Goal: Task Accomplishment & Management: Use online tool/utility

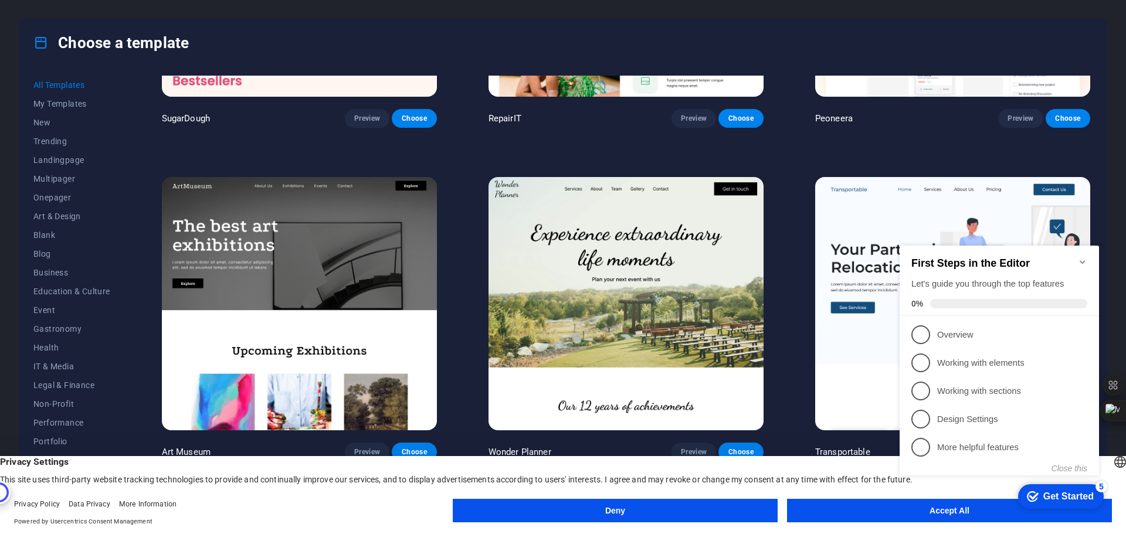
scroll to position [352, 0]
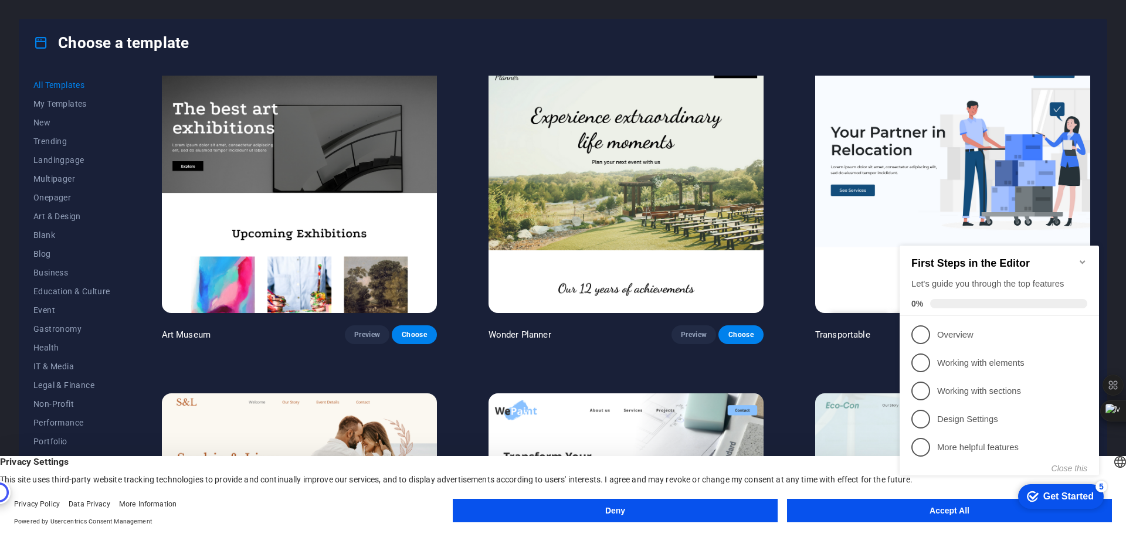
click at [329, 215] on img at bounding box center [299, 186] width 275 height 253
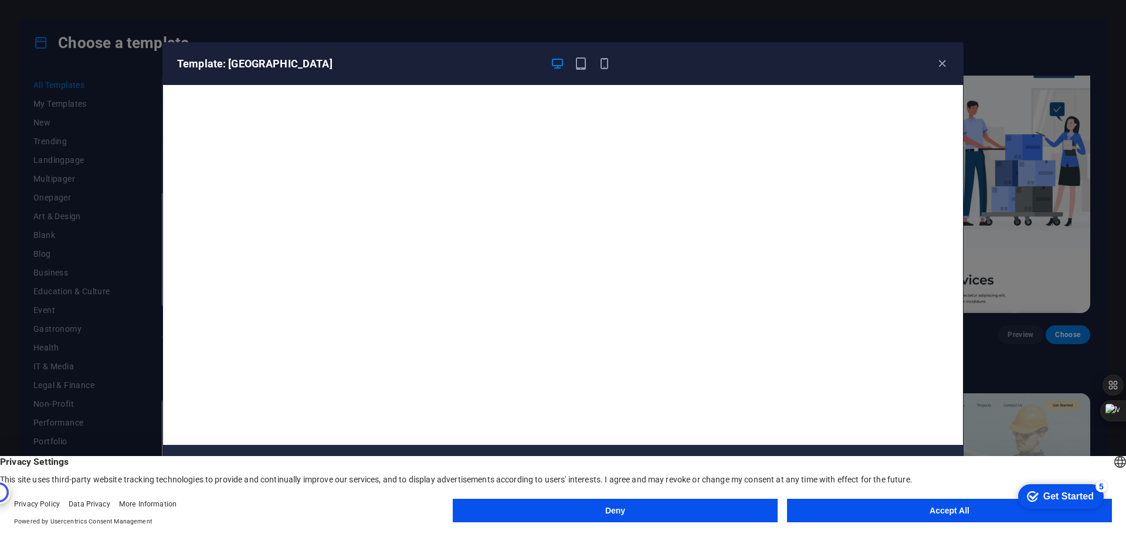
click at [942, 517] on button "Accept All" at bounding box center [949, 510] width 325 height 23
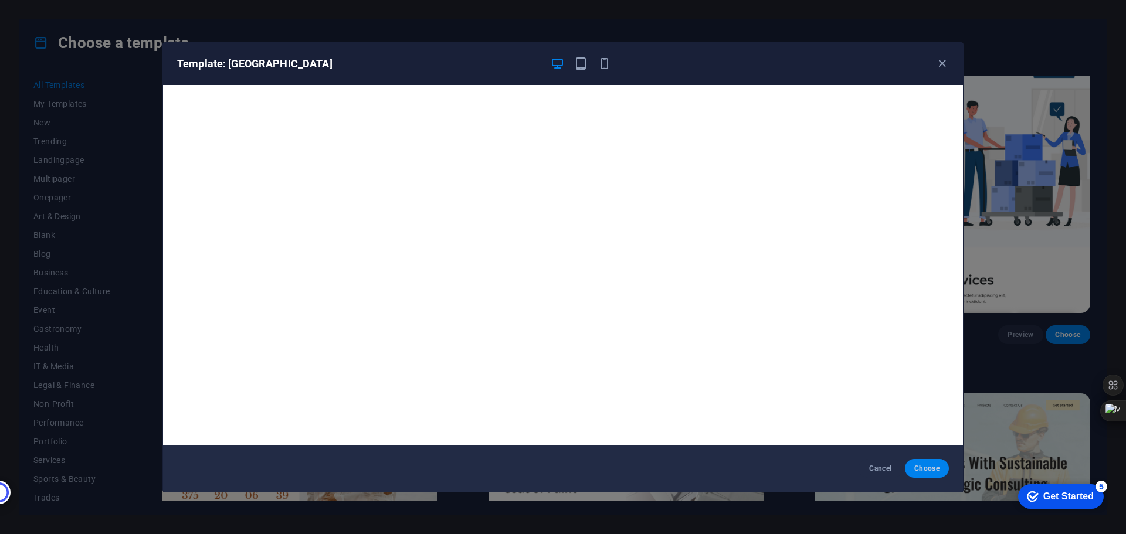
click at [924, 469] on span "Choose" at bounding box center [926, 468] width 25 height 9
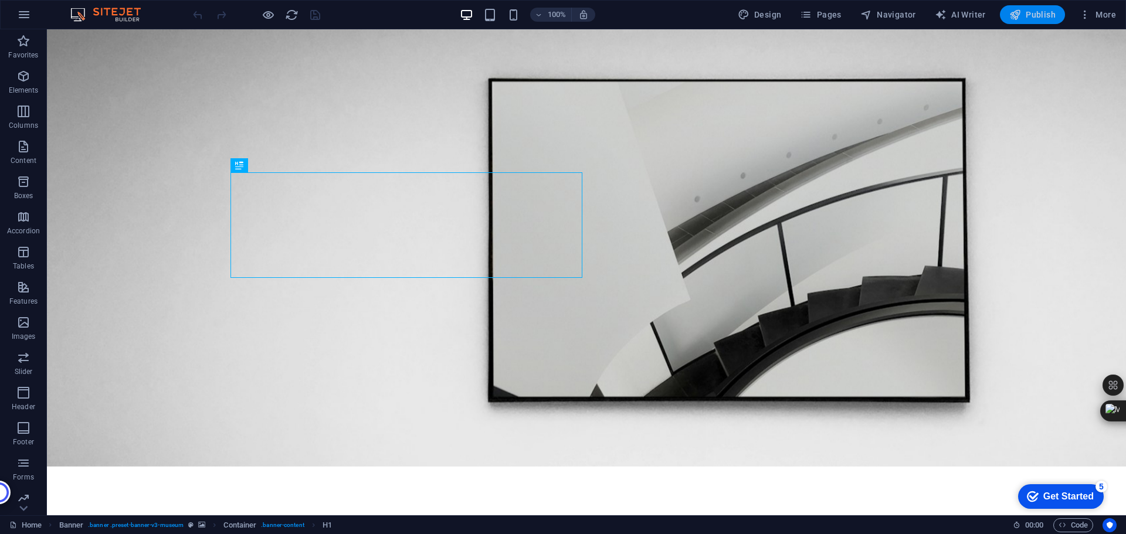
click at [1039, 6] on button "Publish" at bounding box center [1032, 14] width 65 height 19
